Goal: Task Accomplishment & Management: Use online tool/utility

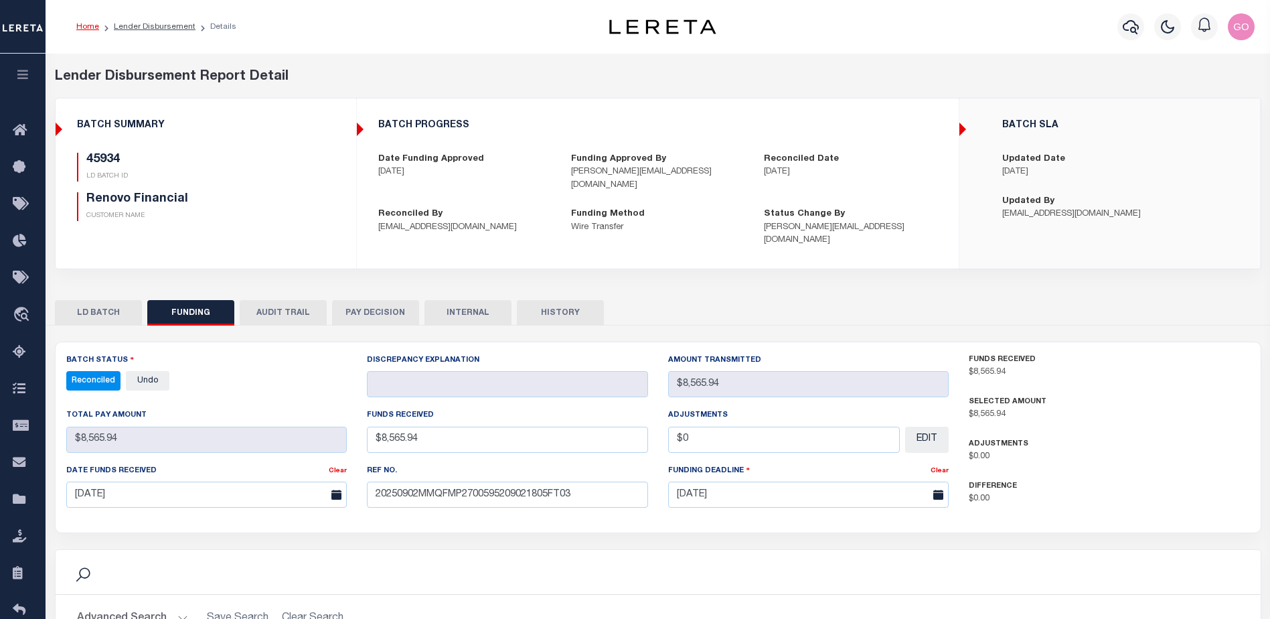
select select "100"
click at [1135, 26] on icon "button" at bounding box center [1131, 27] width 16 height 14
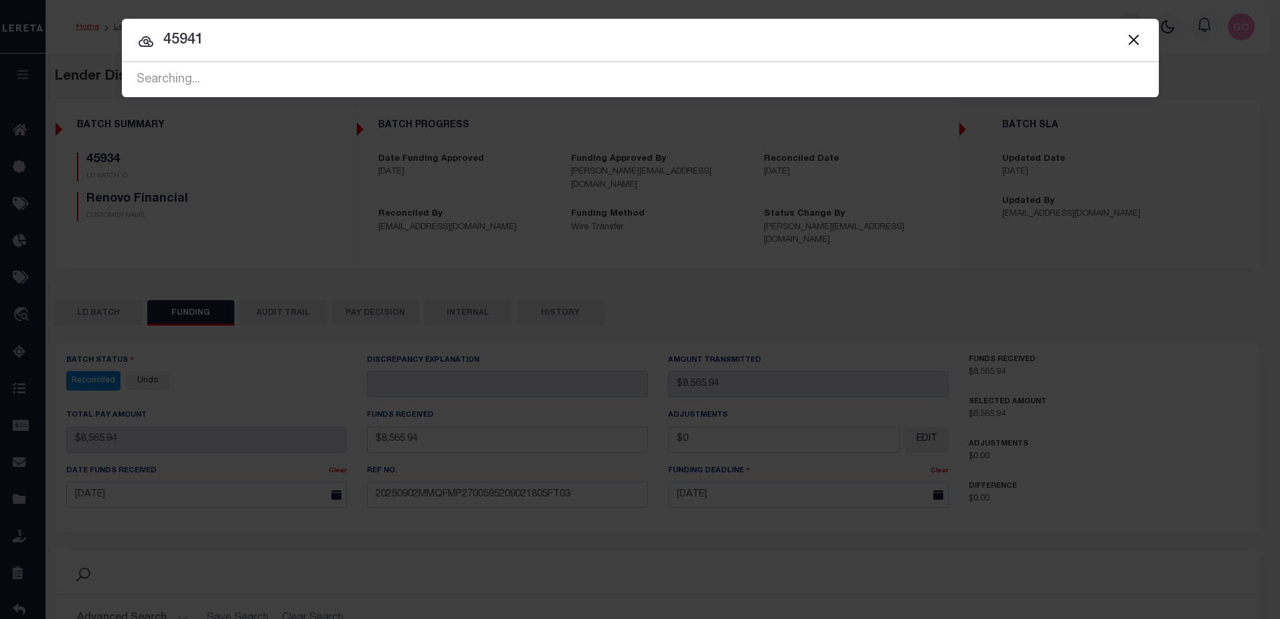
type input "45941"
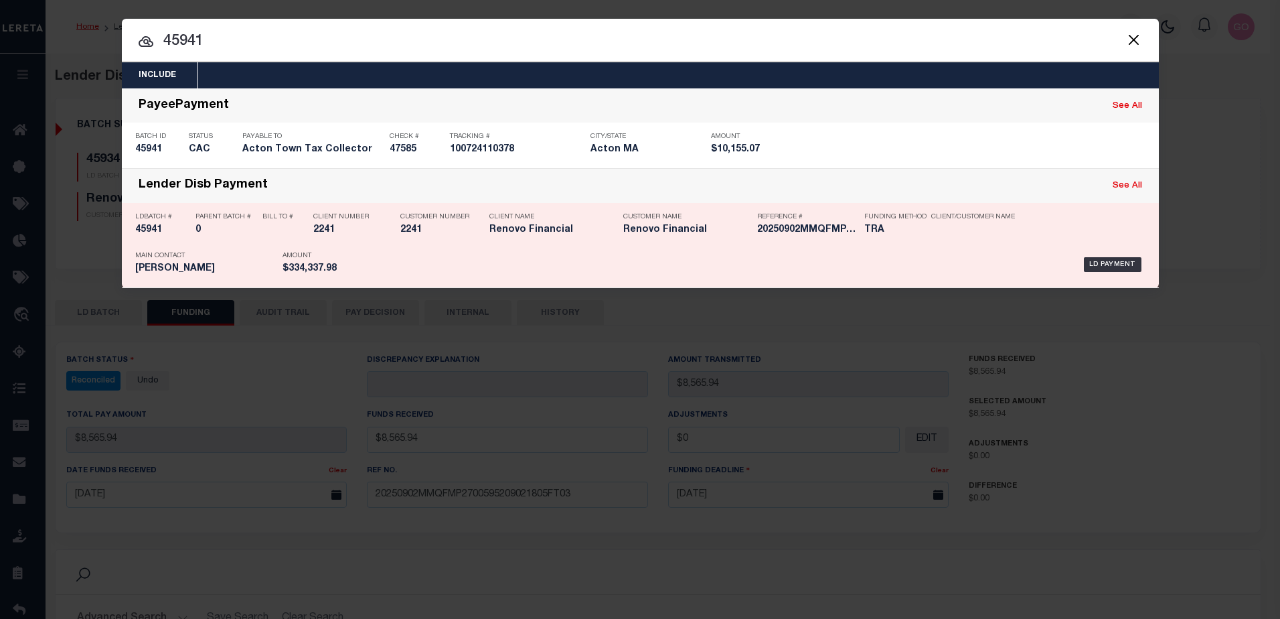
click at [153, 231] on h5 "45941" at bounding box center [162, 229] width 54 height 11
checkbox input "true"
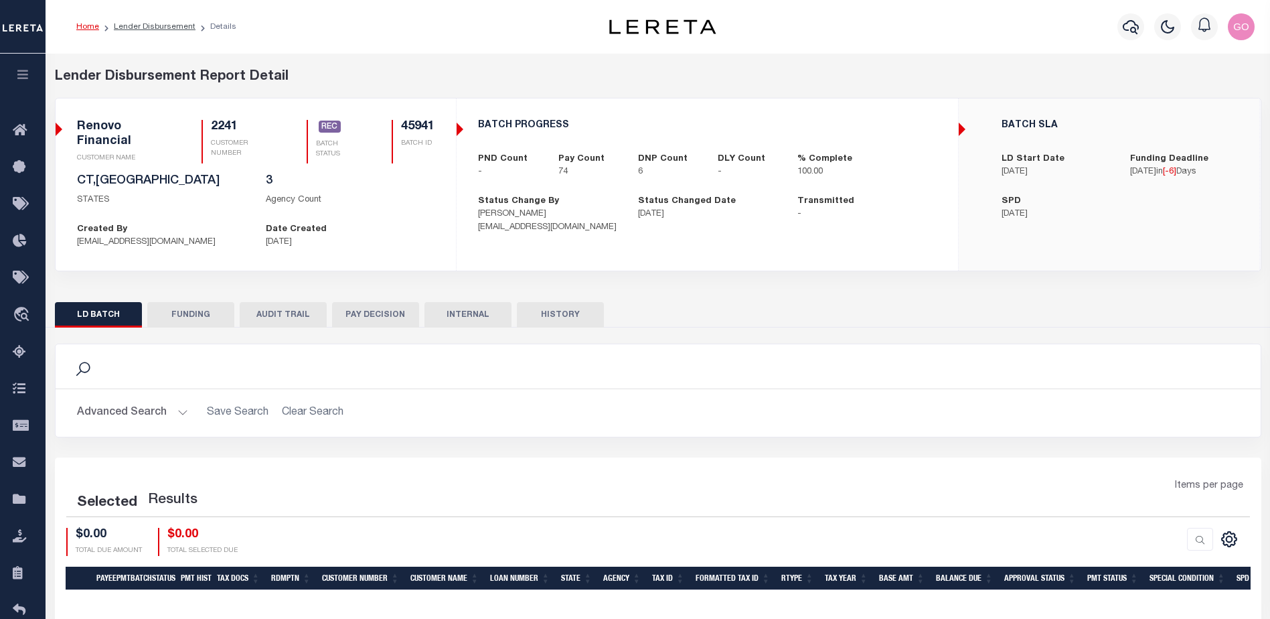
click at [193, 311] on button "FUNDING" at bounding box center [190, 314] width 87 height 25
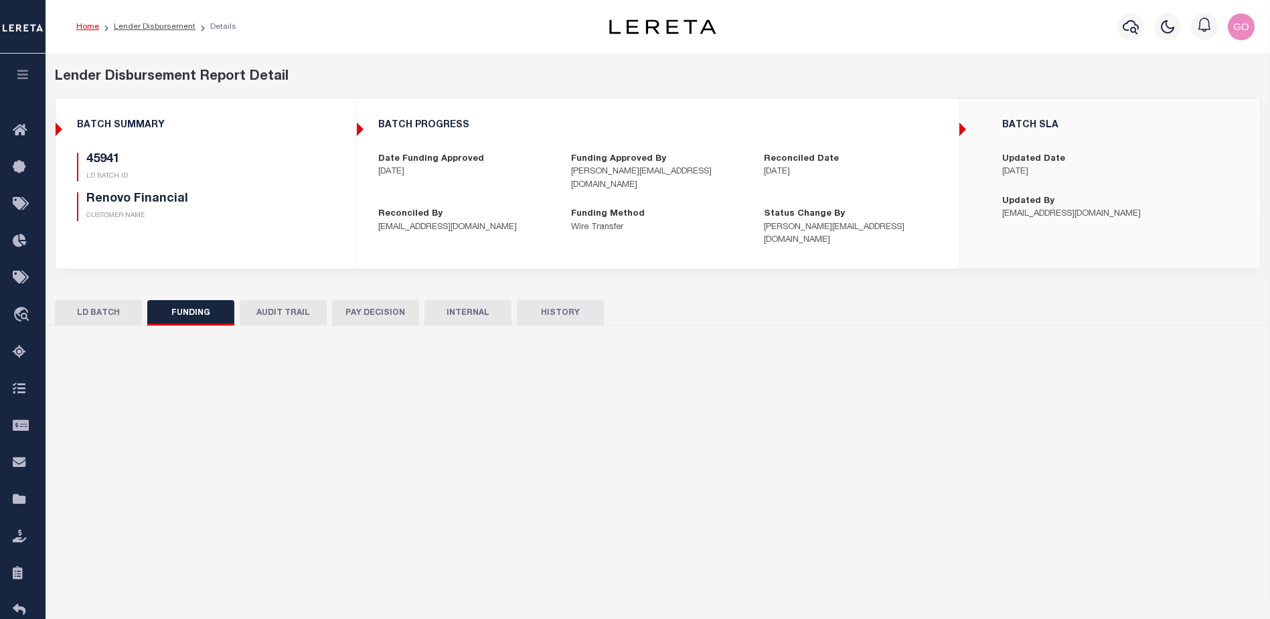
select select "100"
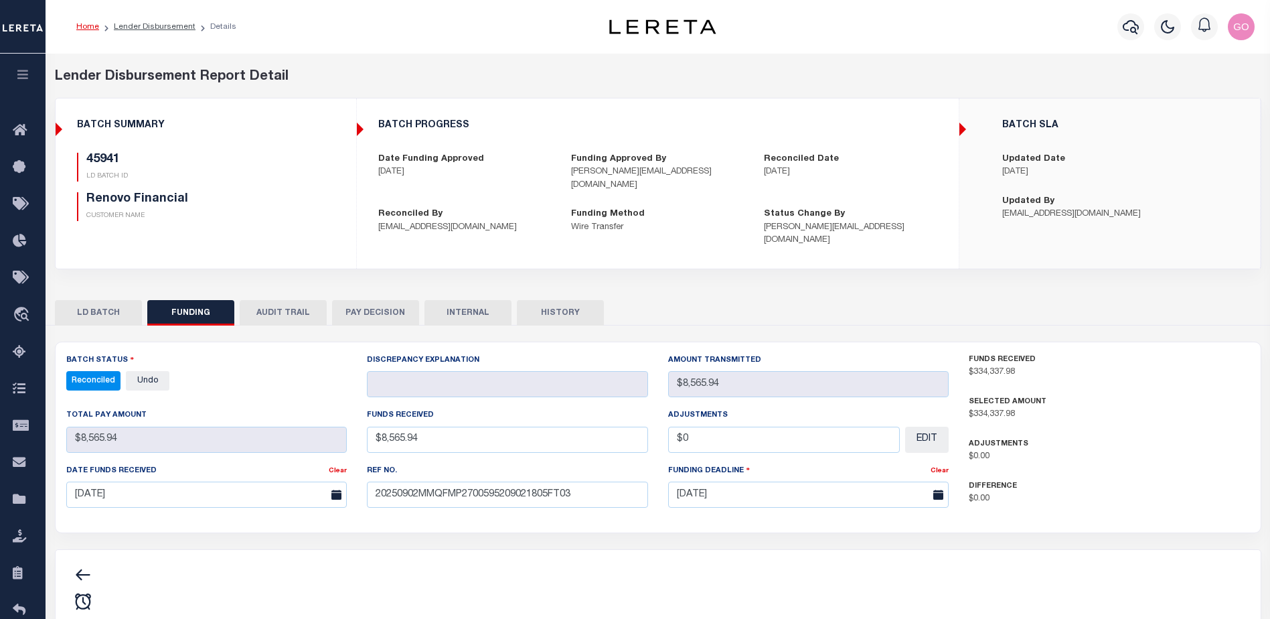
type input "$334,337.98"
type input "$0"
type input "[DATE]"
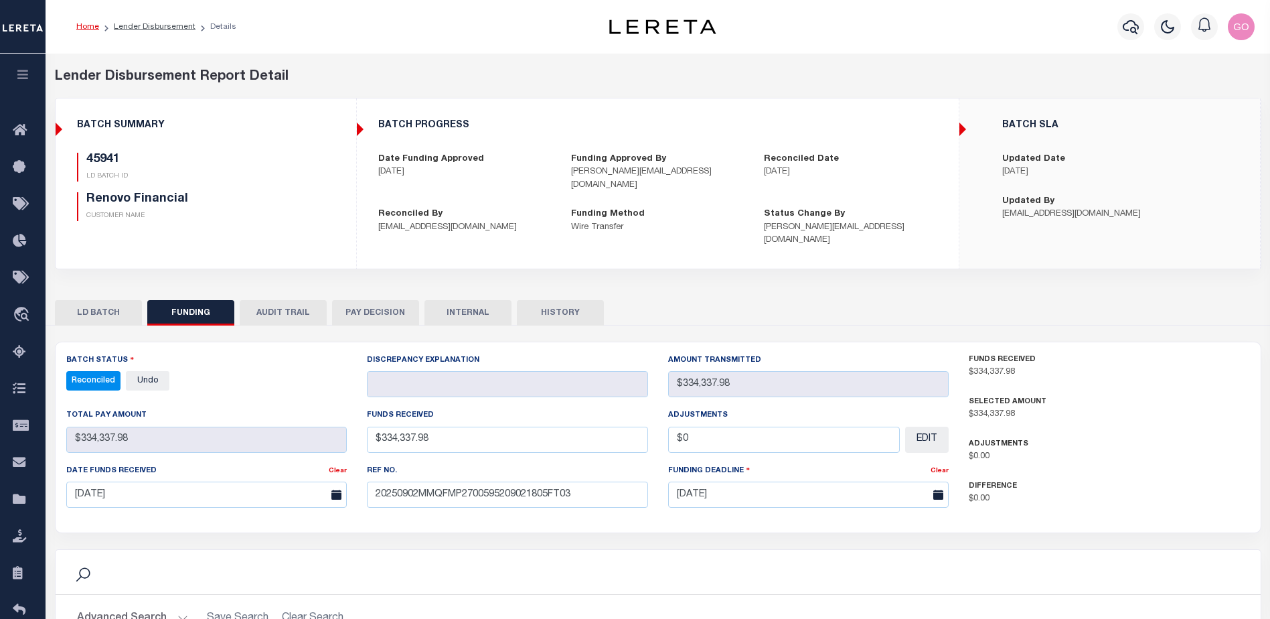
select select "100"
click at [313, 376] on div "Batch Status Reconciled - Select Status - All Active Approval In Progress Batch…" at bounding box center [206, 380] width 301 height 55
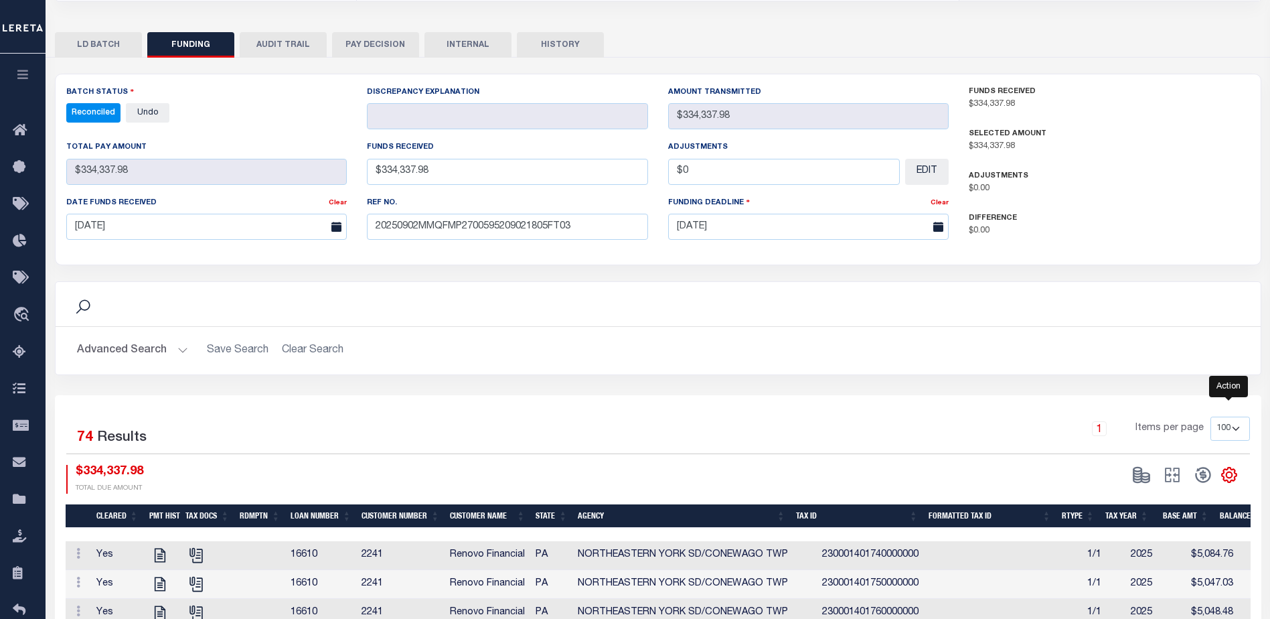
click at [1235, 466] on icon "" at bounding box center [1229, 474] width 17 height 17
click at [1148, 287] on link "CSV" at bounding box center [1174, 296] width 131 height 26
